Goal: Transaction & Acquisition: Obtain resource

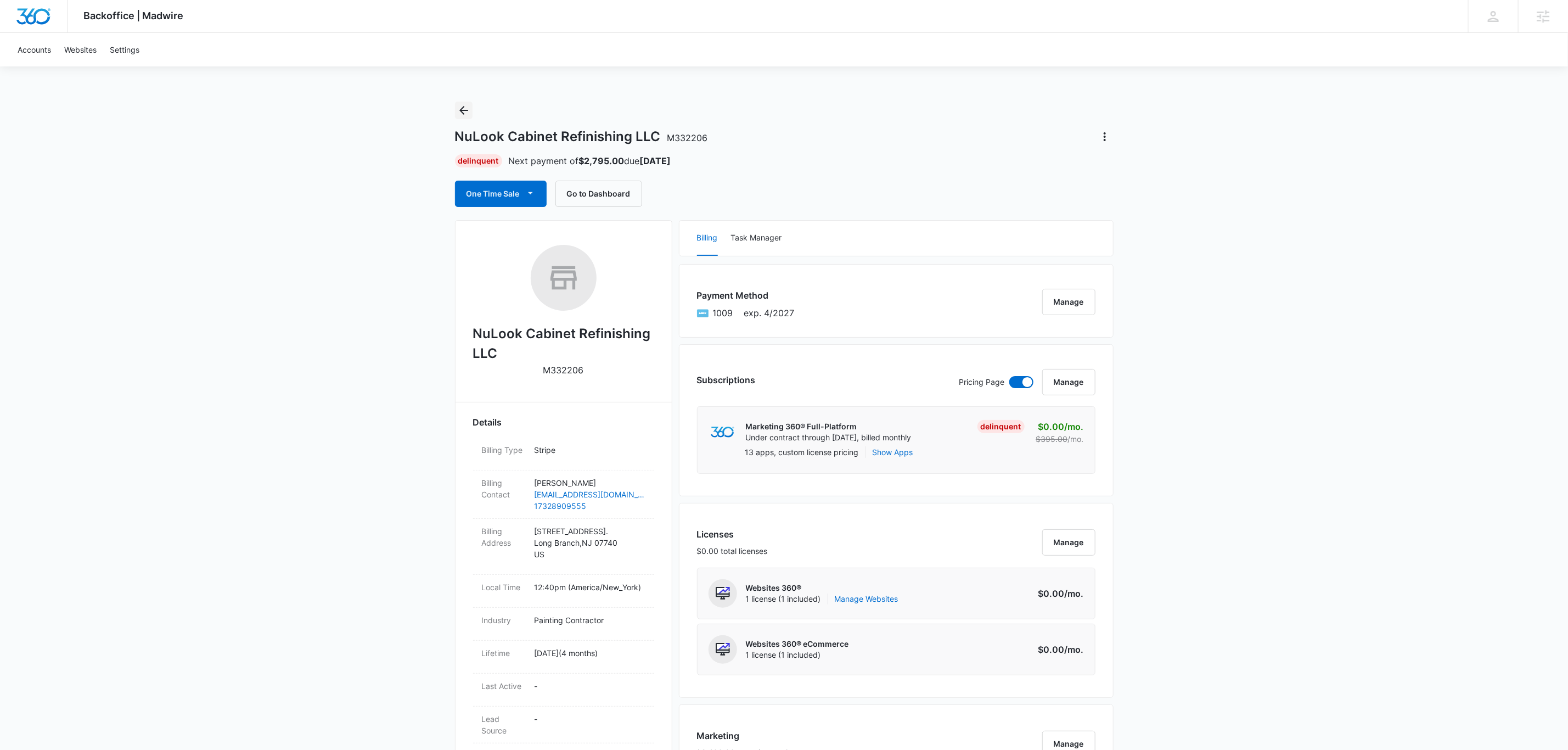
drag, startPoint x: 464, startPoint y: 108, endPoint x: 499, endPoint y: 129, distance: 40.8
click at [464, 112] on icon "Back" at bounding box center [464, 110] width 13 height 13
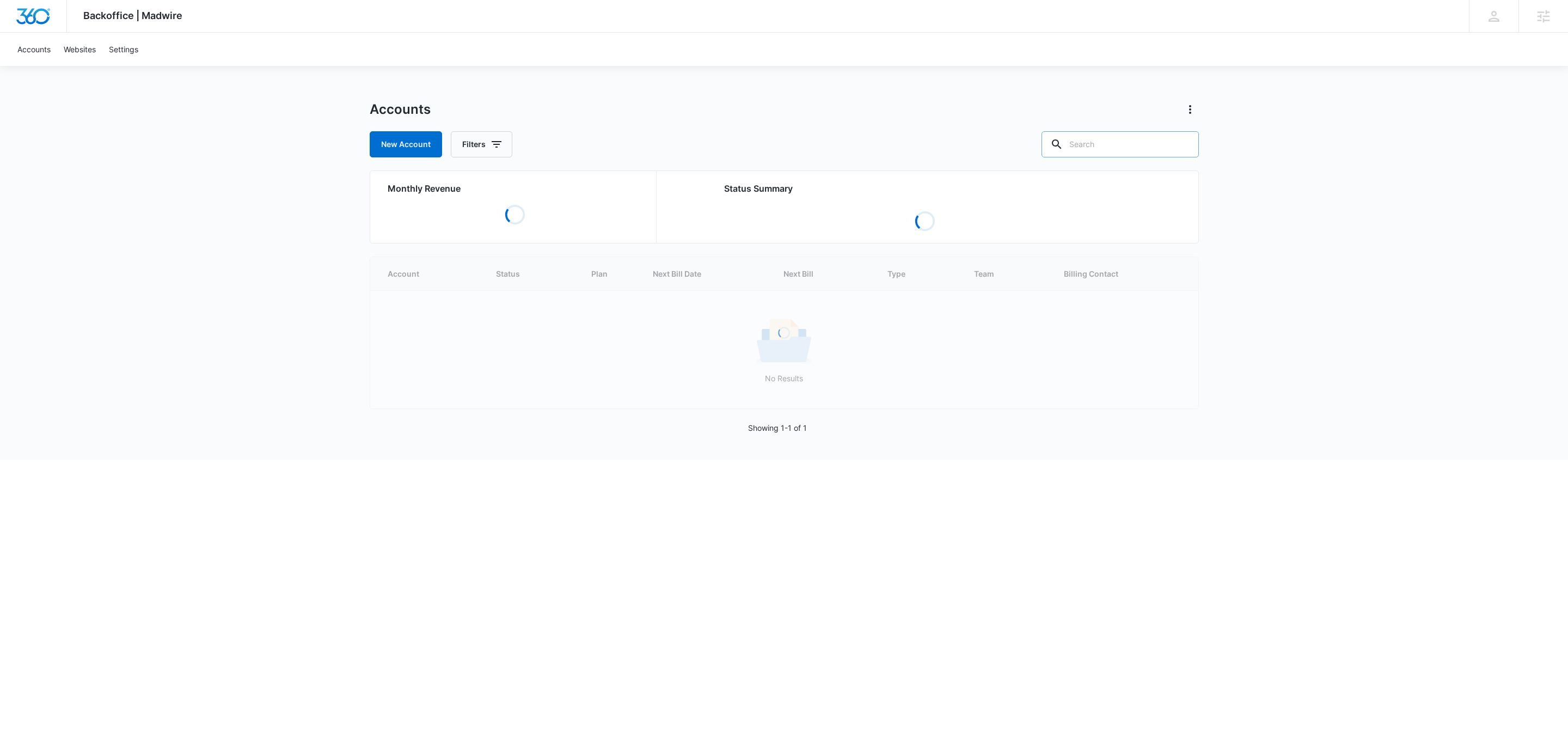
drag, startPoint x: 1111, startPoint y: 136, endPoint x: 1054, endPoint y: 150, distance: 58.7
click at [1111, 138] on input "text" at bounding box center [1120, 144] width 157 height 26
type input "alll"
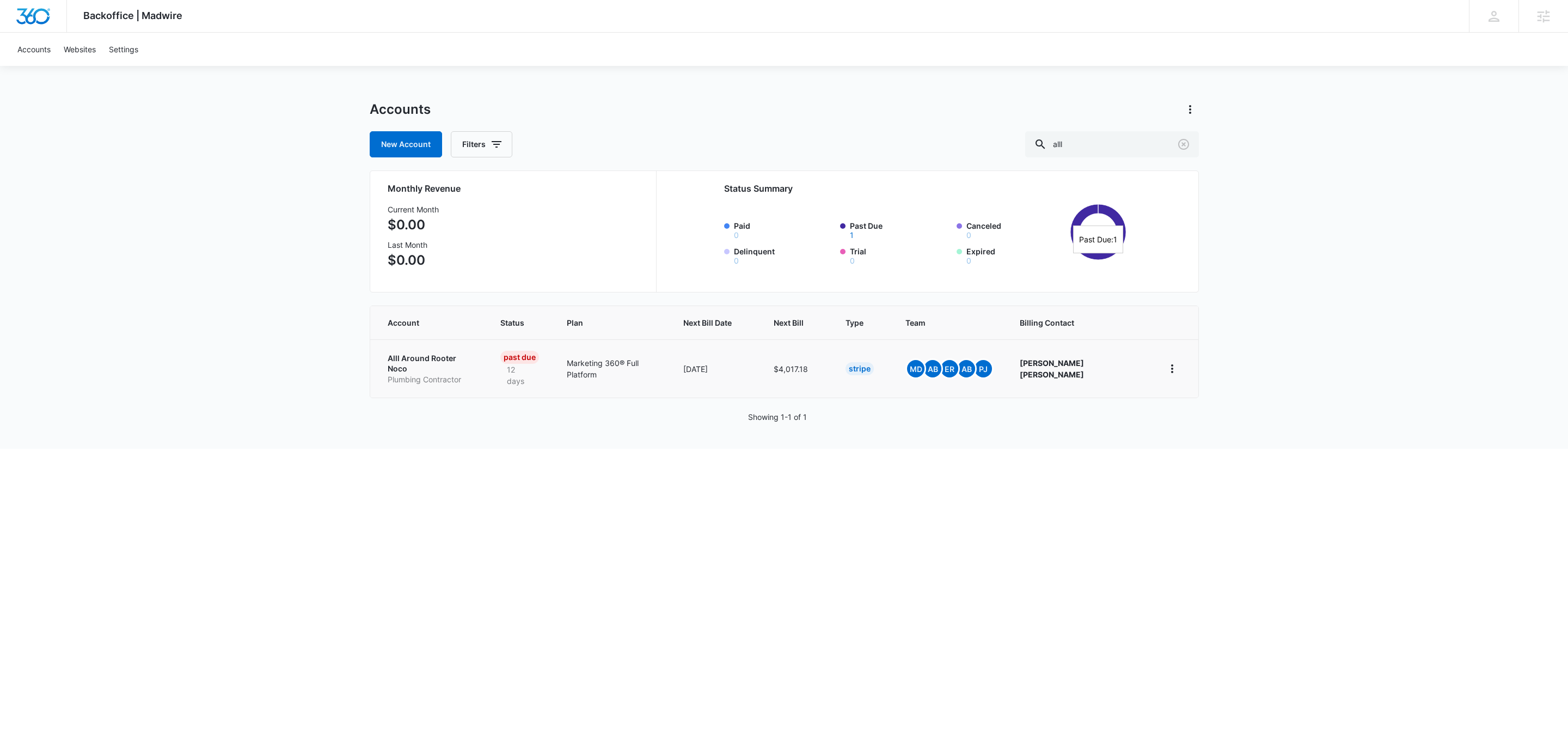
click at [436, 352] on p "Alll Around Rooter Noco" at bounding box center [430, 363] width 87 height 21
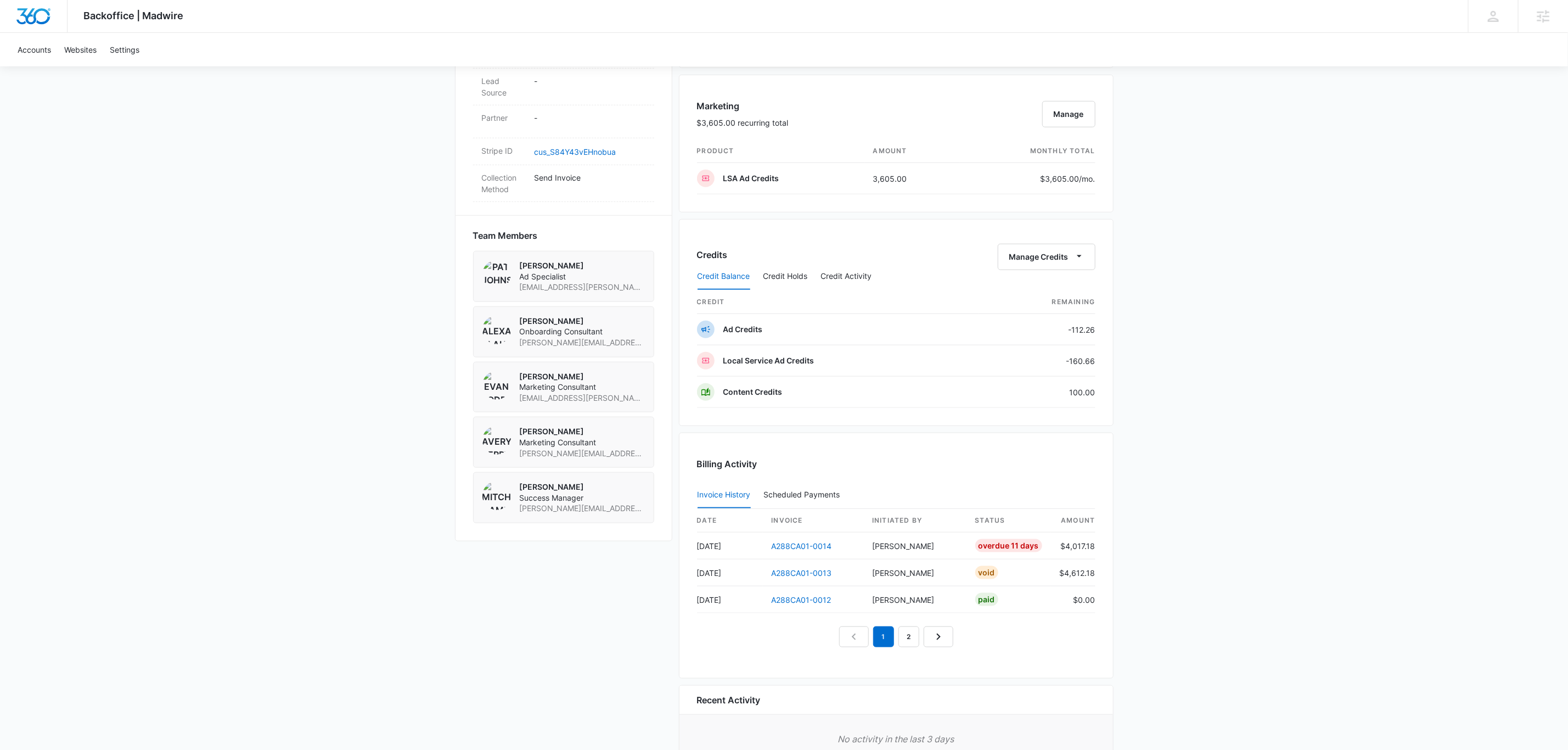
scroll to position [717, 0]
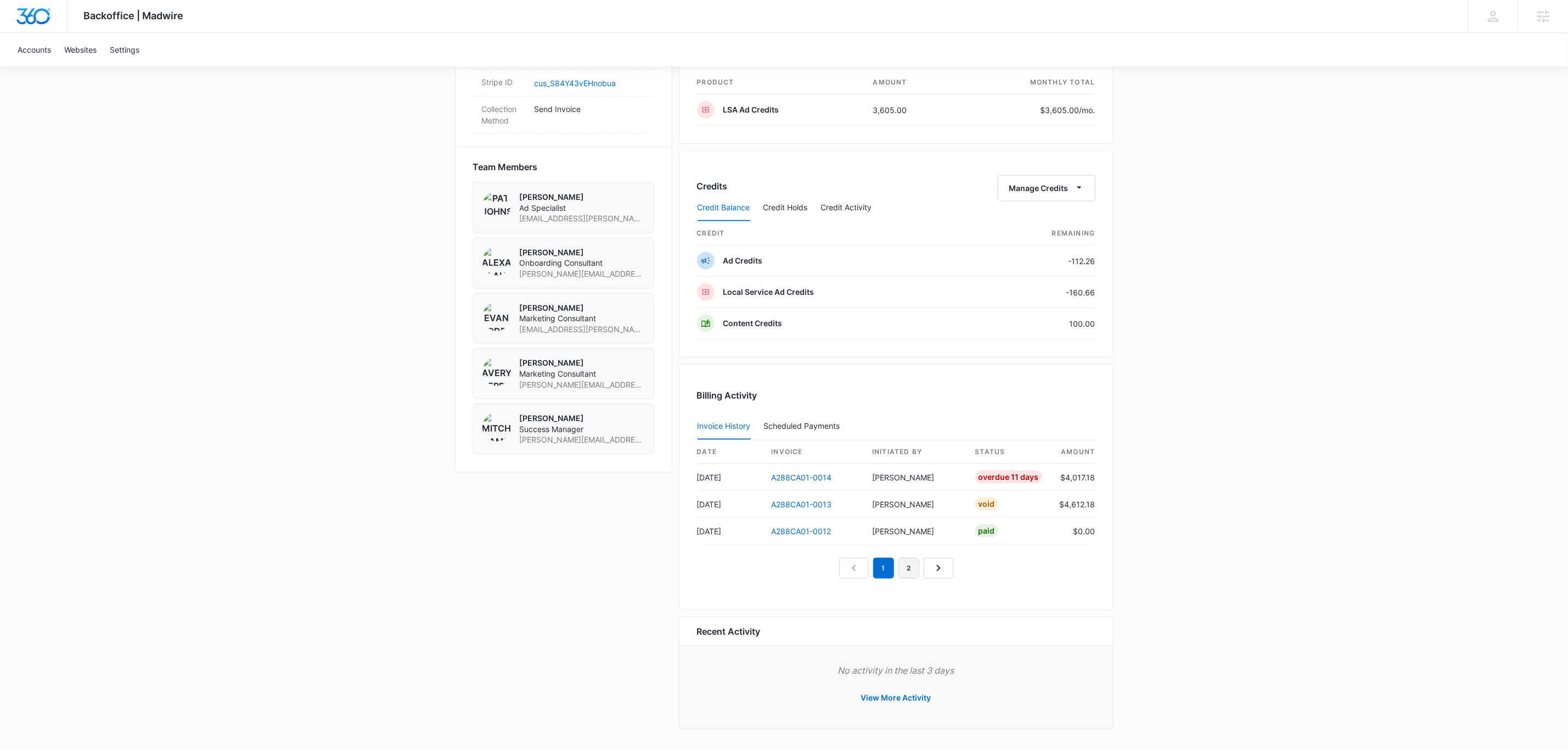
click at [906, 563] on link "2" at bounding box center [909, 568] width 21 height 21
click at [871, 568] on link "1" at bounding box center [871, 568] width 21 height 21
click at [814, 529] on link "A288CA01-0012" at bounding box center [801, 531] width 60 height 10
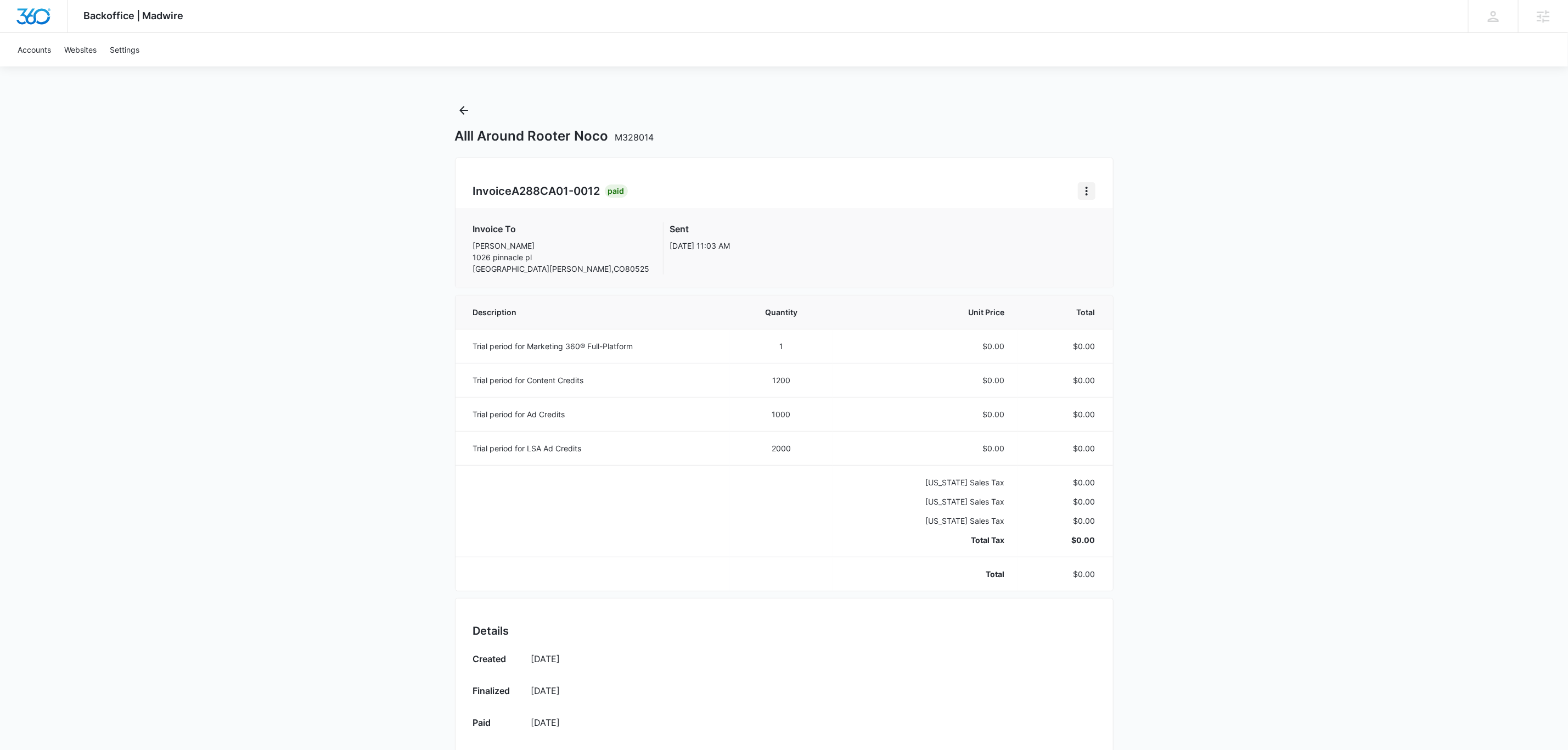
click at [1089, 197] on icon "Home" at bounding box center [1086, 190] width 13 height 13
click at [1255, 341] on div "Backoffice | Madwire Apps Settings Chris Johns chris.johns@madwire.com My Profi…" at bounding box center [784, 486] width 1568 height 974
click at [464, 115] on icon "Back" at bounding box center [464, 110] width 13 height 13
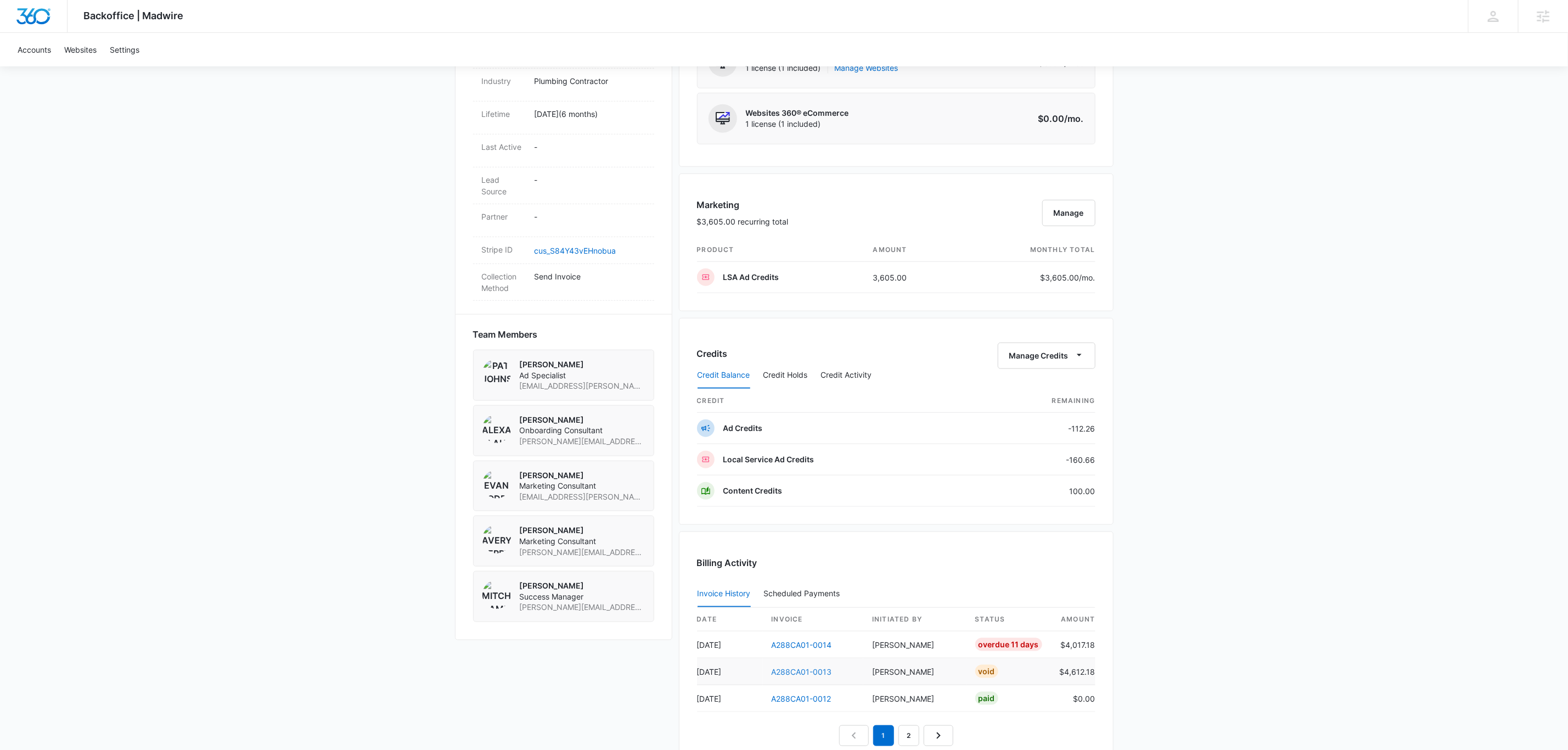
scroll to position [658, 0]
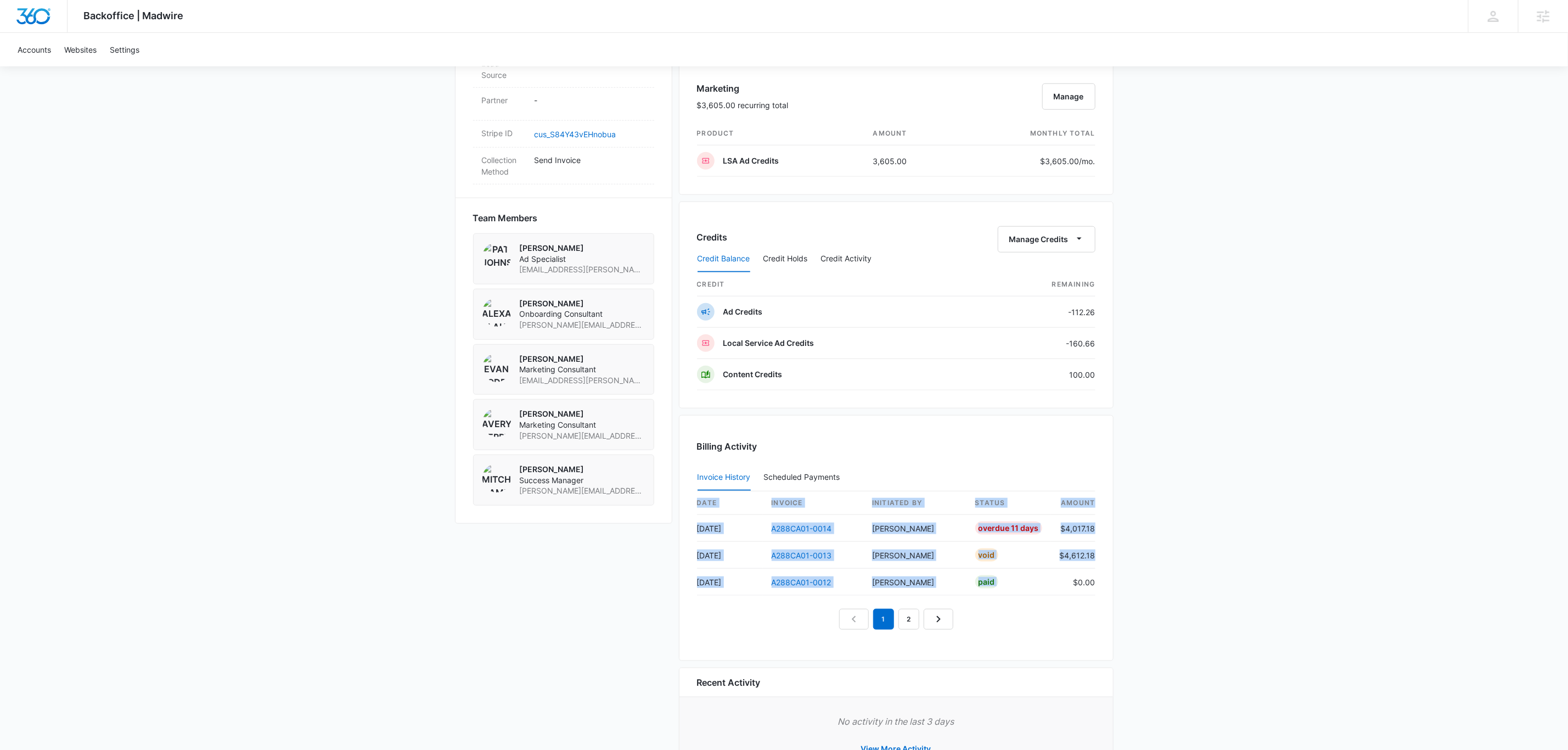
drag, startPoint x: 1074, startPoint y: 585, endPoint x: 1126, endPoint y: 590, distance: 52.2
click at [1124, 590] on div "Backoffice | Madwire Apps Settings Chris Johns chris.johns@madwire.com My Profi…" at bounding box center [784, 71] width 1568 height 1459
click at [916, 620] on link "2" at bounding box center [909, 620] width 21 height 21
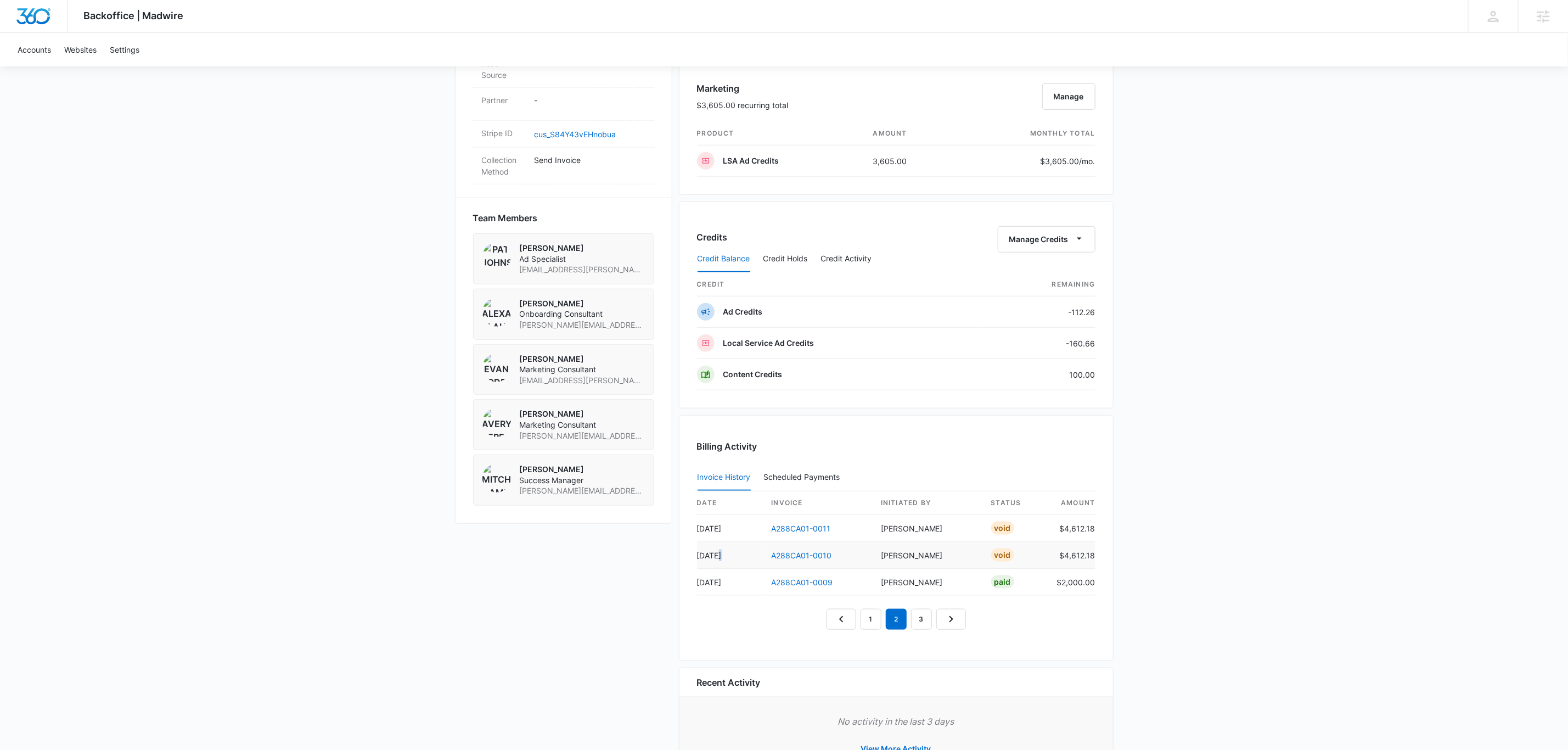
click at [702, 565] on td "Aug 20" at bounding box center [730, 555] width 66 height 27
click at [876, 627] on link "1" at bounding box center [871, 620] width 21 height 21
click at [927, 619] on link "3" at bounding box center [922, 620] width 21 height 21
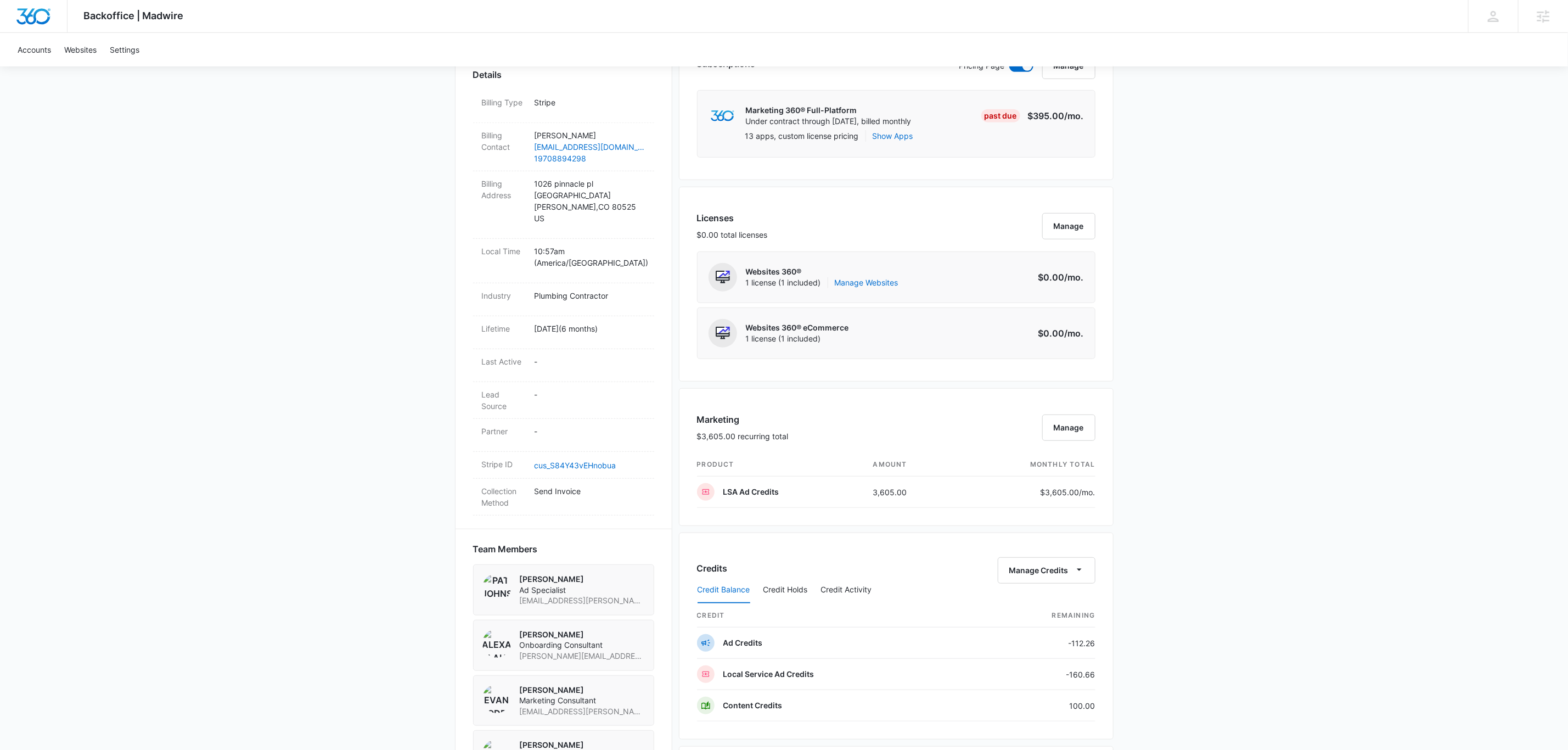
scroll to position [330, 0]
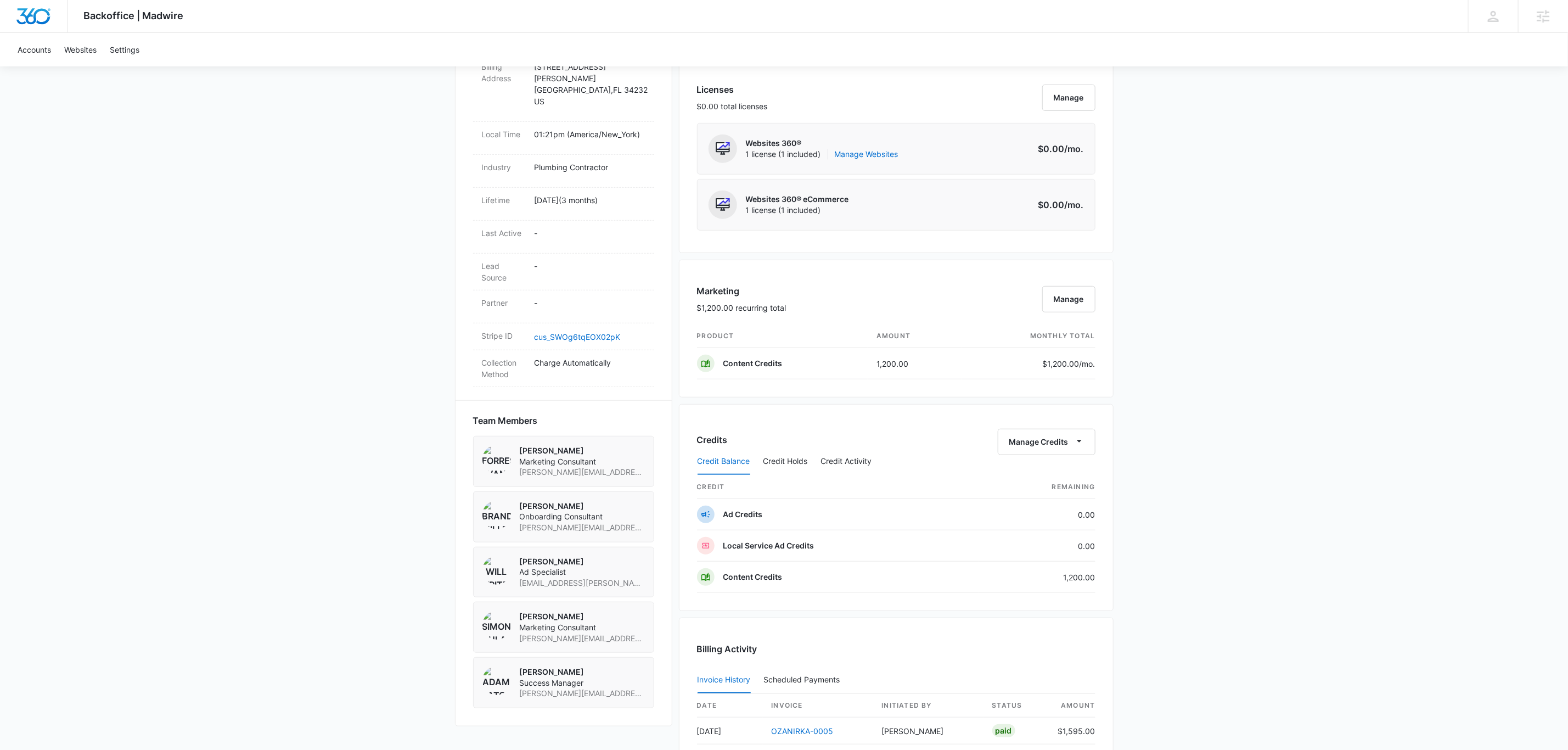
scroll to position [705, 0]
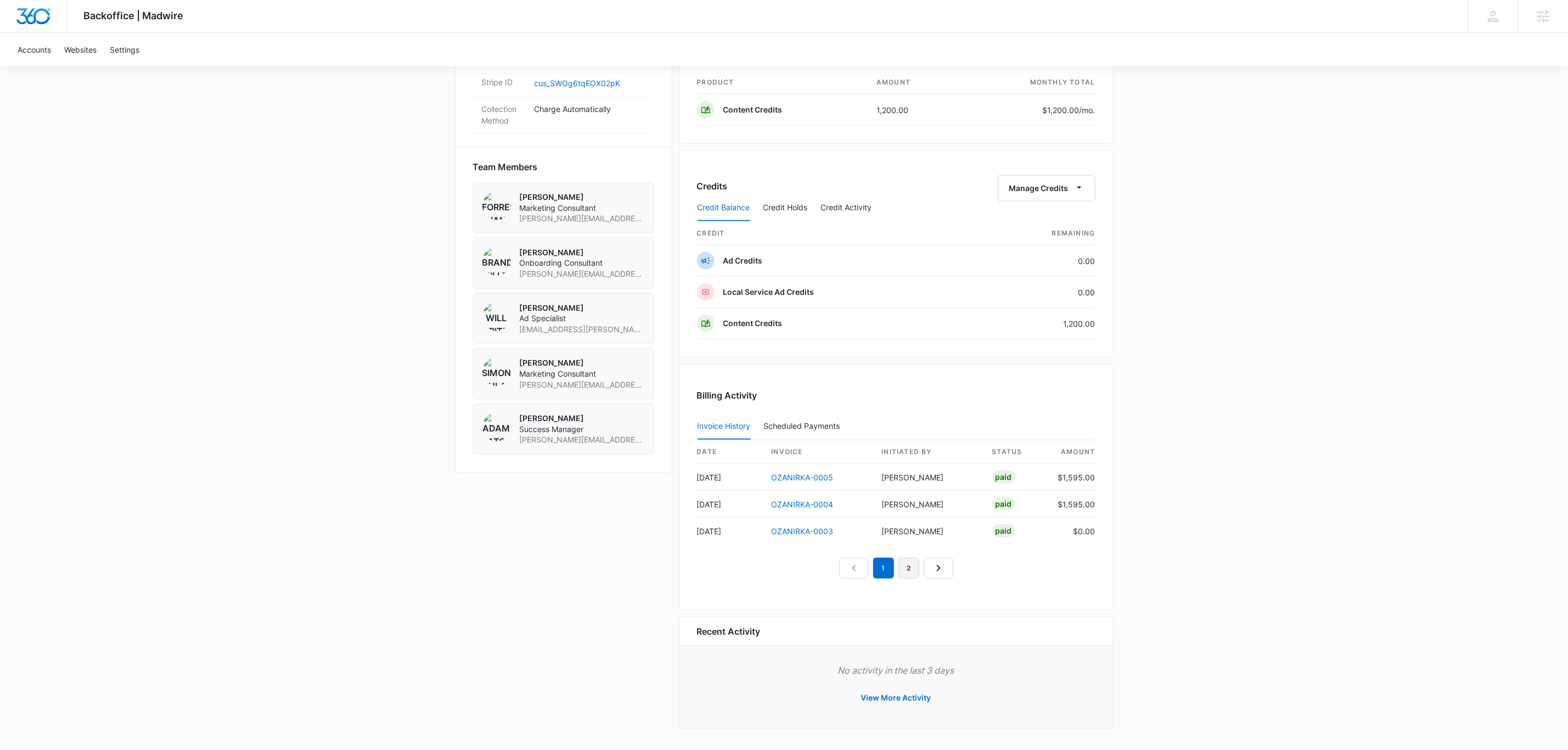
click at [898, 561] on link "2" at bounding box center [909, 568] width 21 height 21
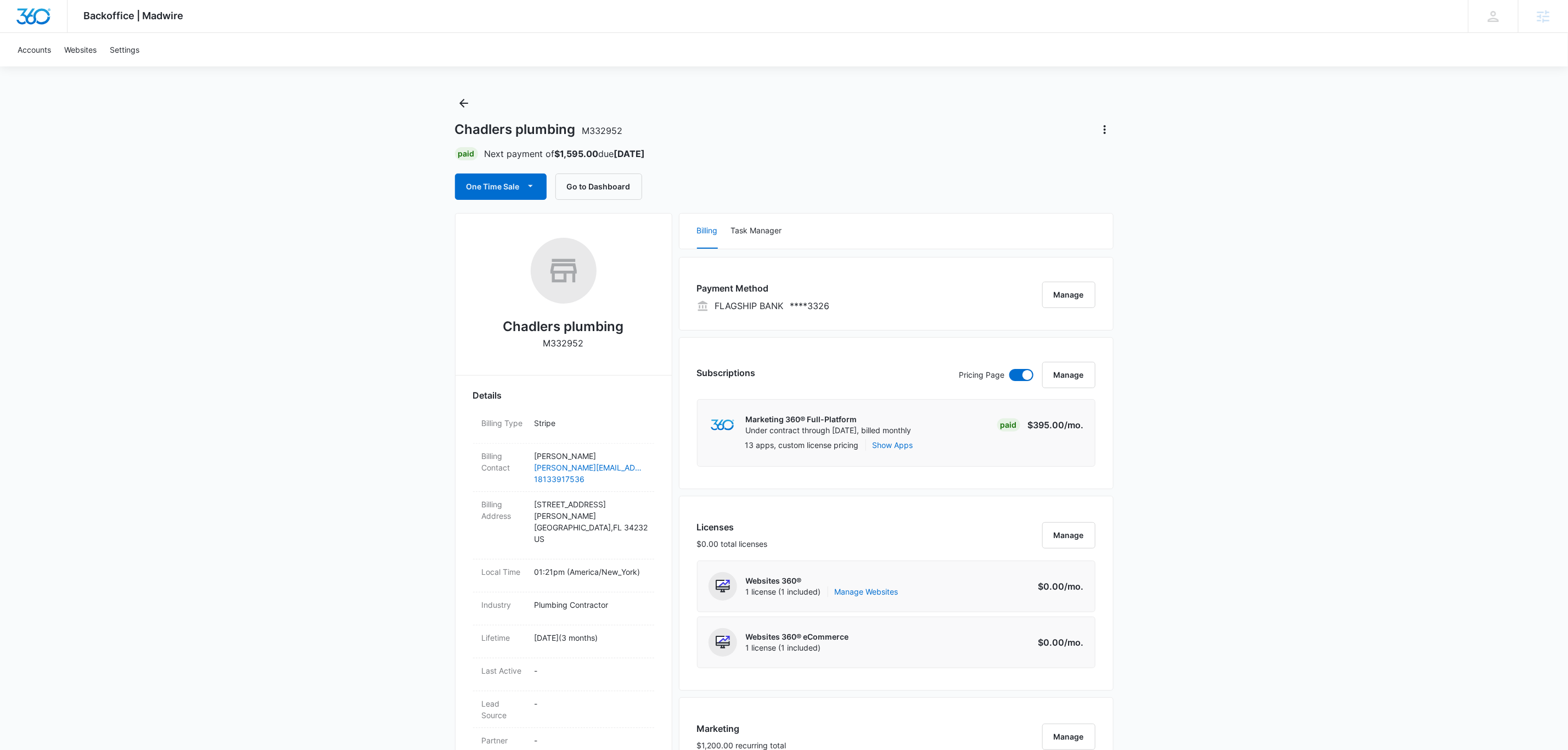
scroll to position [0, 0]
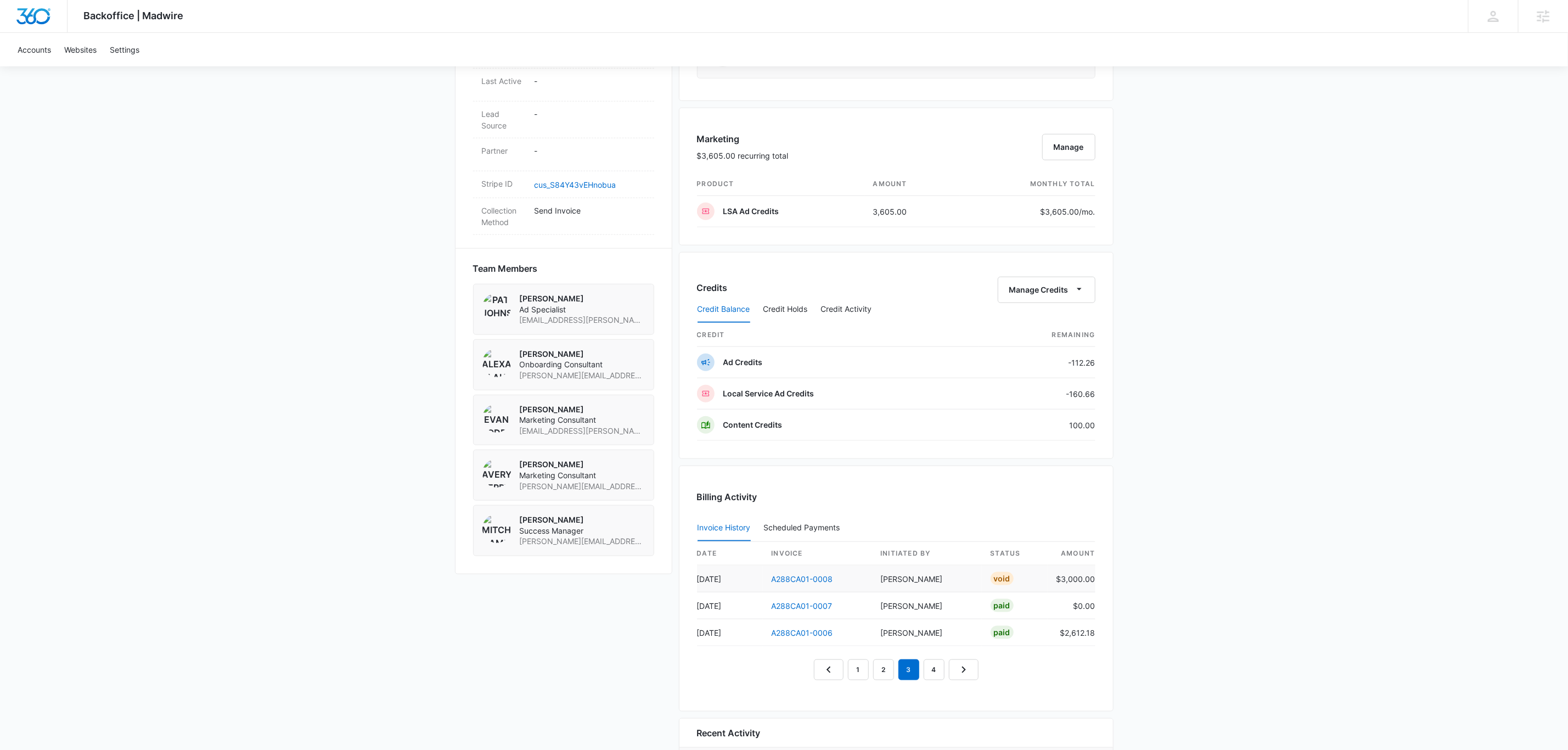
scroll to position [717, 0]
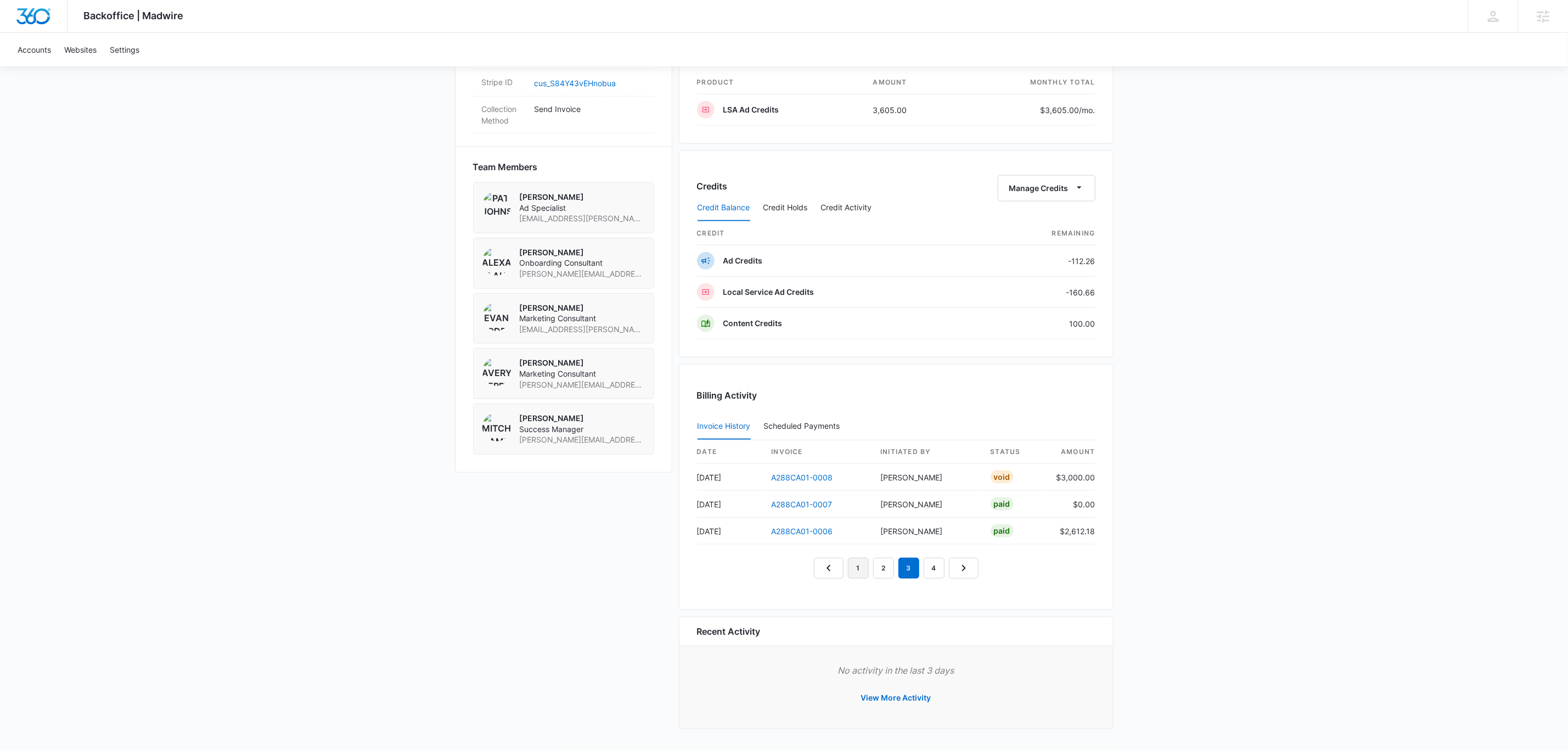
click at [855, 567] on link "1" at bounding box center [858, 568] width 21 height 21
click at [814, 473] on link "A288CA01-0014" at bounding box center [801, 477] width 60 height 10
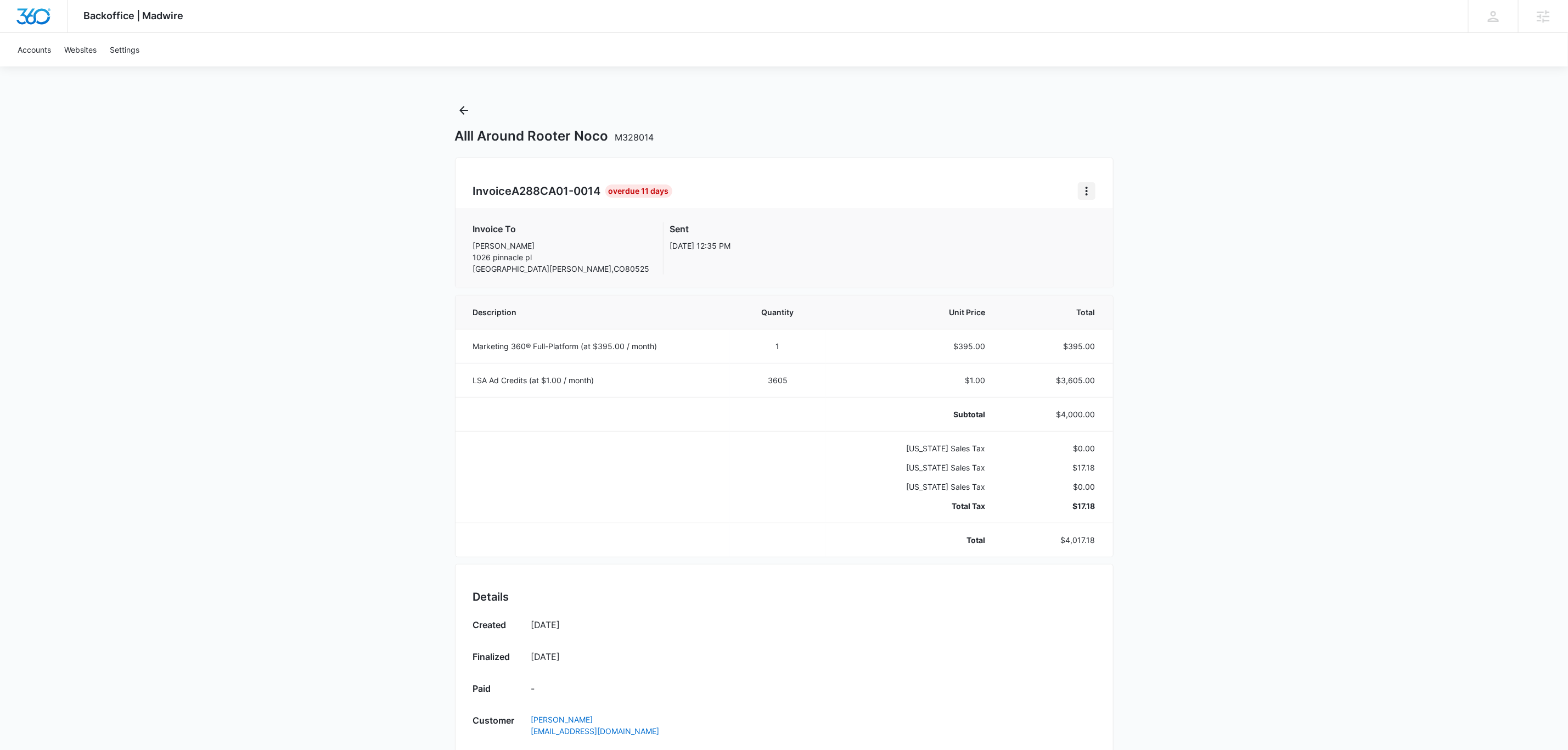
click at [1080, 193] on icon "Home" at bounding box center [1086, 190] width 13 height 13
click at [1140, 218] on link "Download Invoice" at bounding box center [1123, 221] width 63 height 10
